Goal: Navigation & Orientation: Find specific page/section

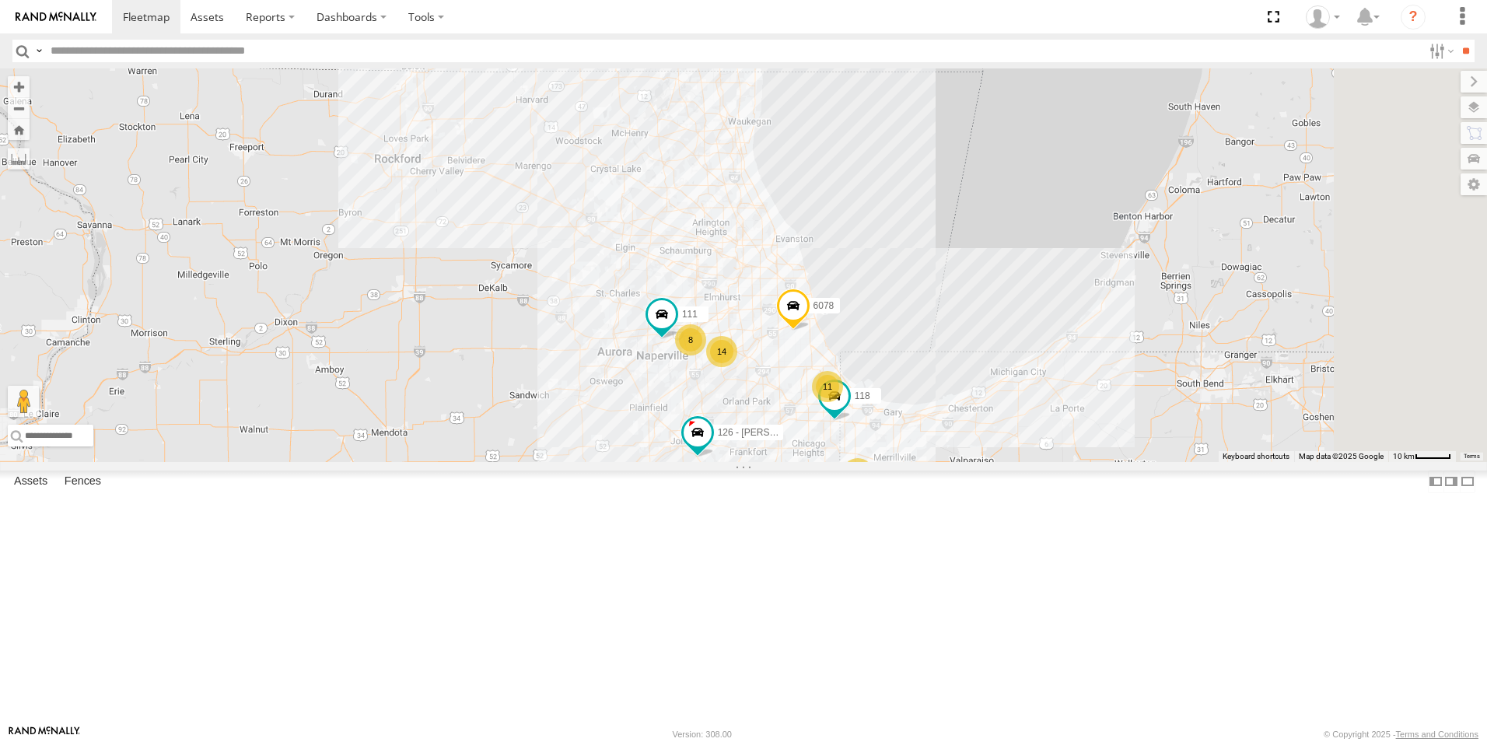
click at [0, 0] on div at bounding box center [0, 0] width 0 height 0
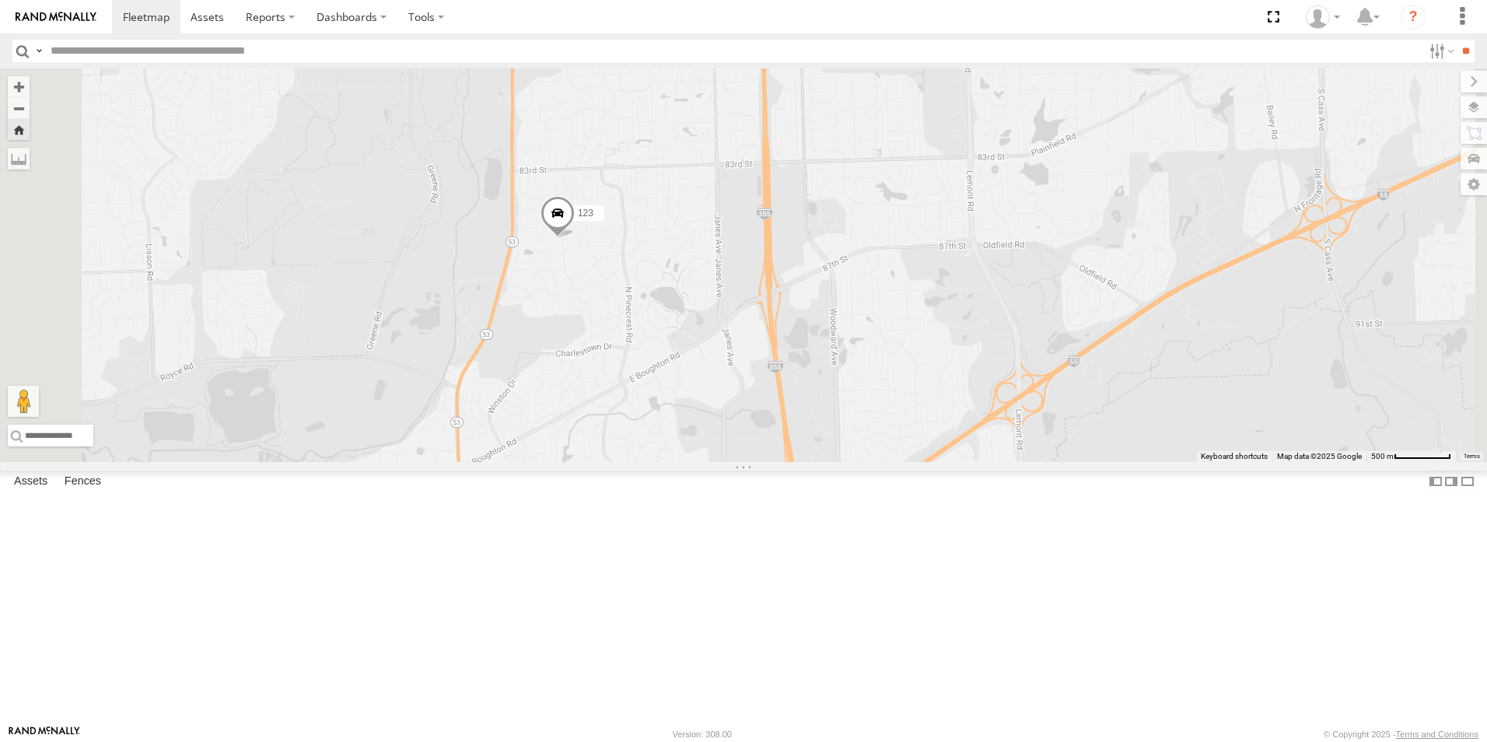
click at [27, 8] on link at bounding box center [56, 16] width 112 height 33
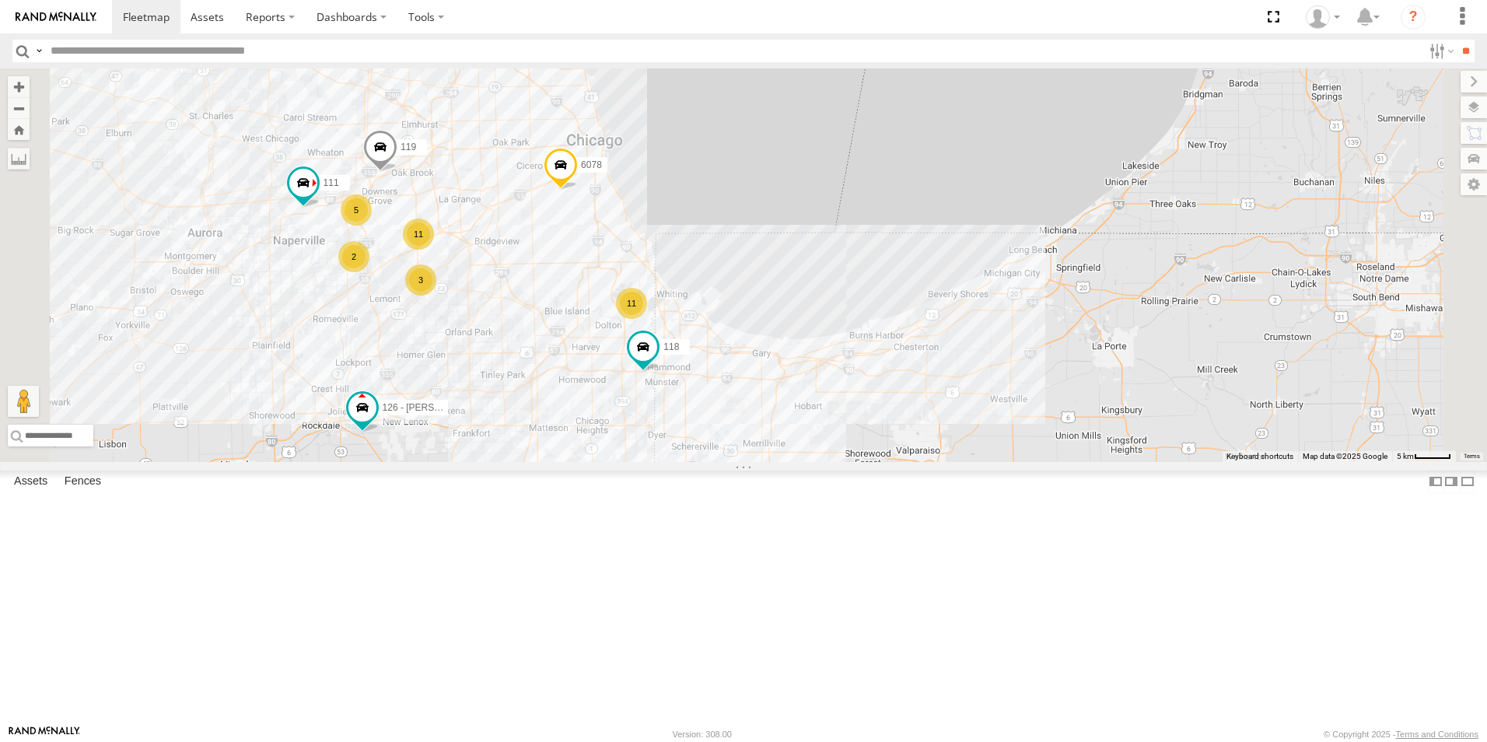
click at [0, 0] on div at bounding box center [0, 0] width 0 height 0
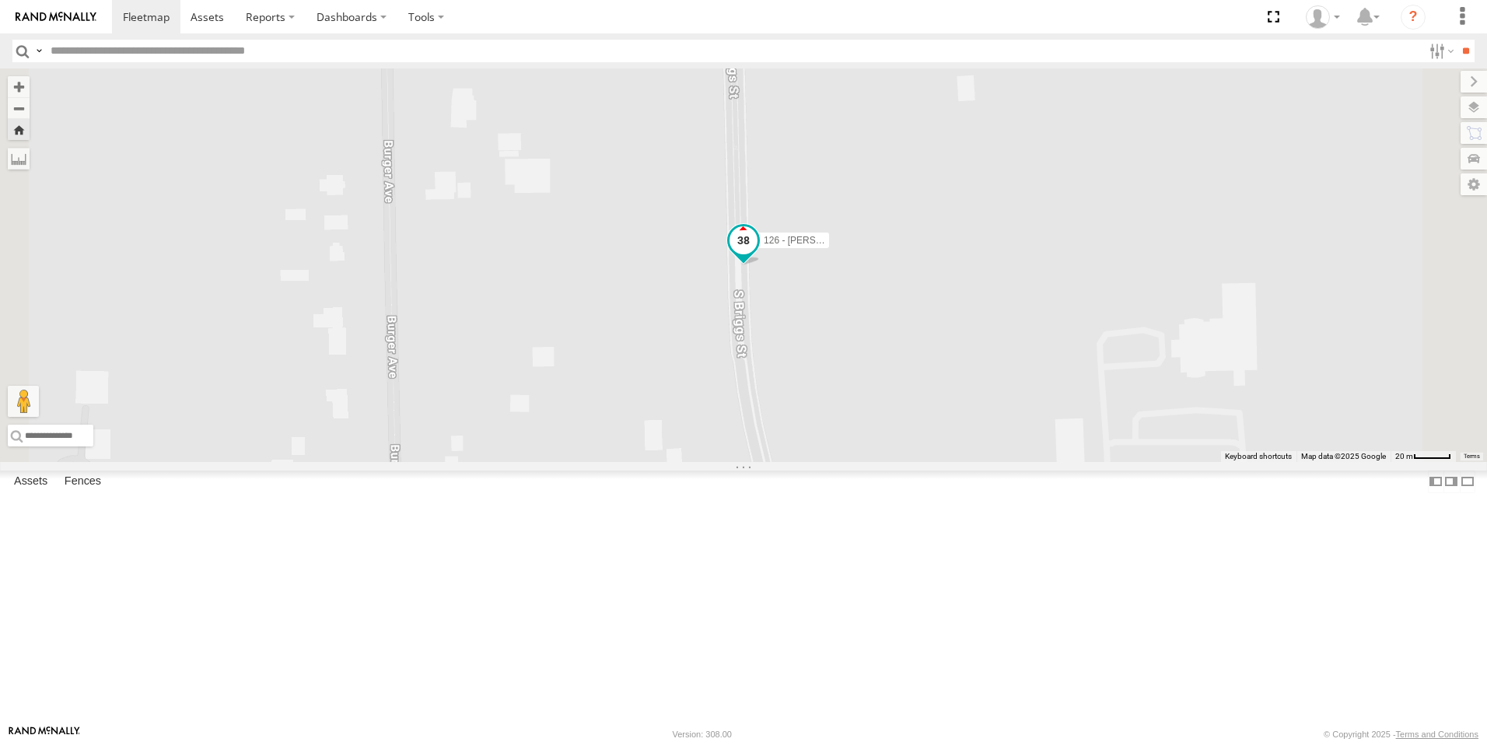
click at [758, 254] on span at bounding box center [744, 240] width 28 height 28
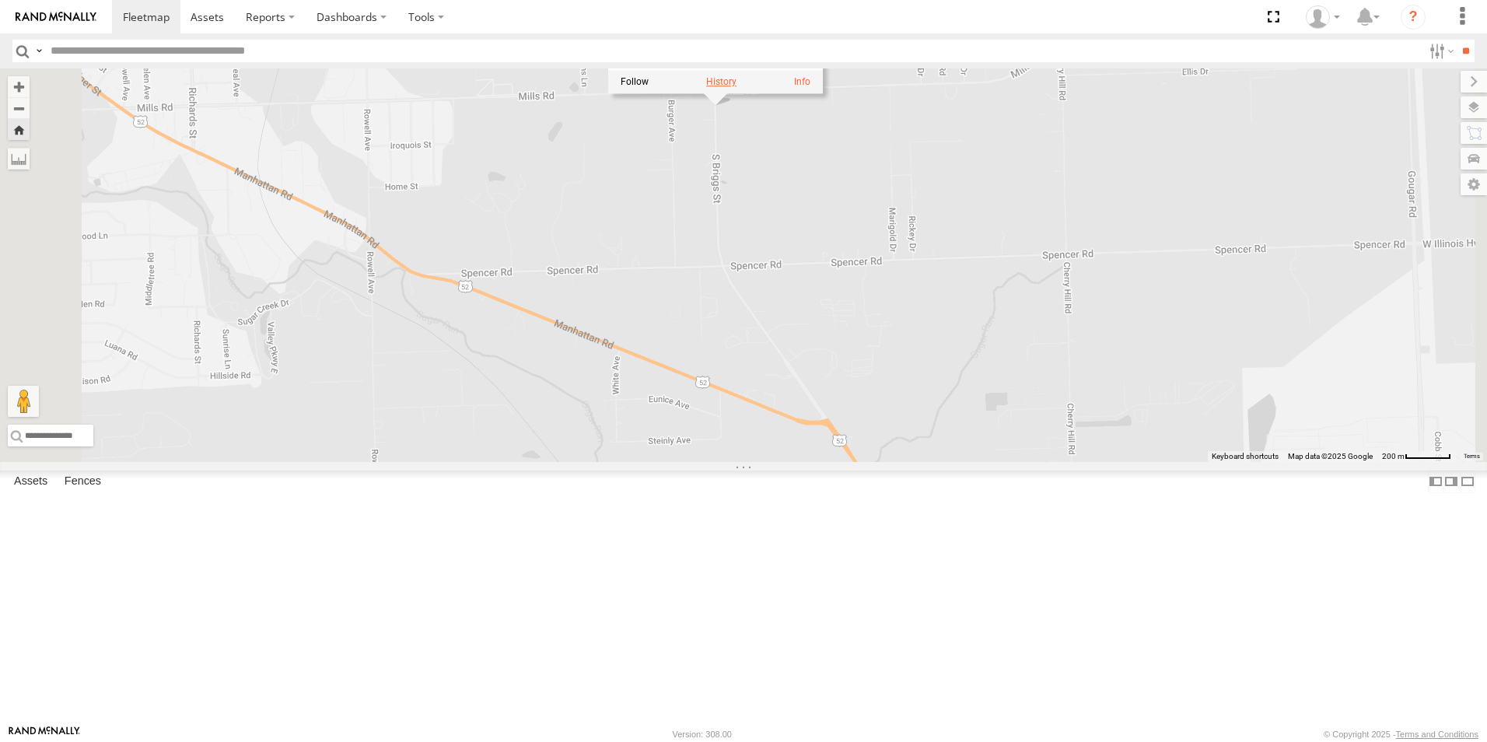
click at [737, 88] on label at bounding box center [721, 82] width 30 height 11
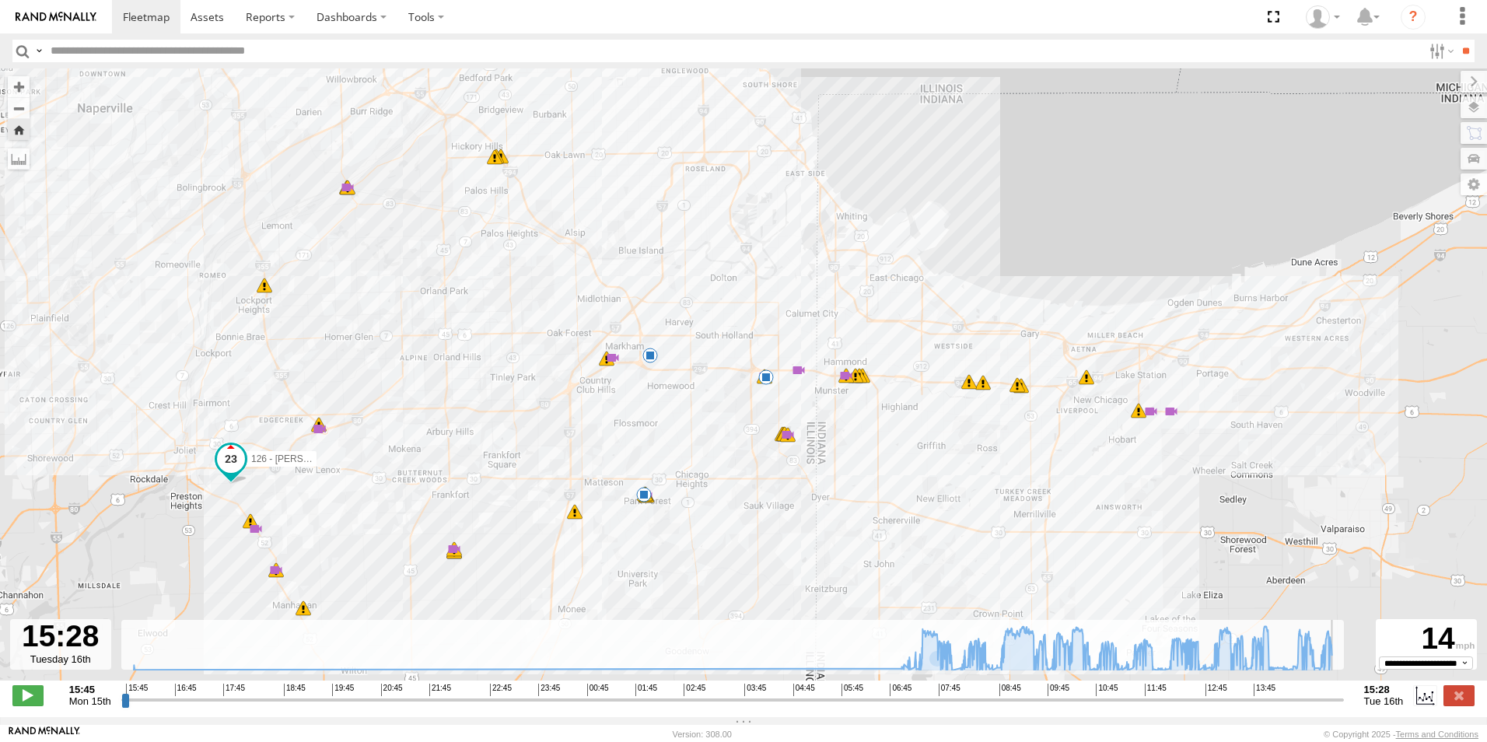
drag, startPoint x: 899, startPoint y: 706, endPoint x: 1378, endPoint y: 755, distance: 480.8
type input "**********"
click at [1344, 707] on input "range" at bounding box center [732, 699] width 1223 height 15
click at [78, 12] on img at bounding box center [56, 17] width 81 height 11
